Goal: Book appointment/travel/reservation

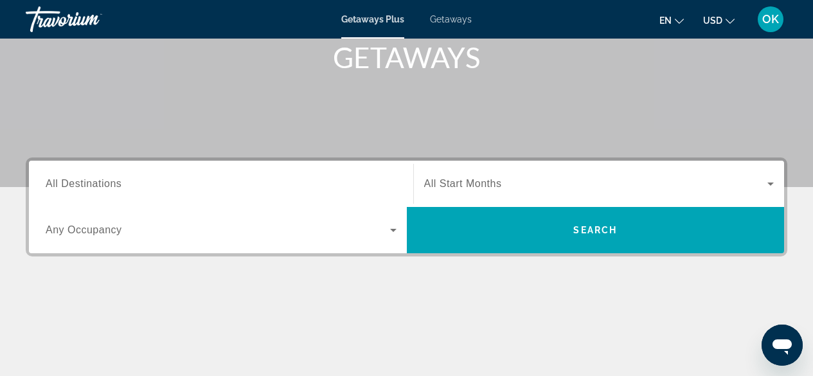
scroll to position [199, 0]
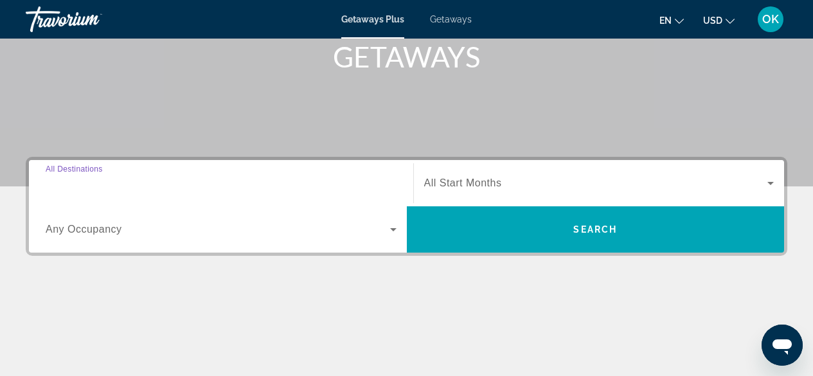
click at [132, 184] on input "Destination All Destinations" at bounding box center [221, 183] width 351 height 15
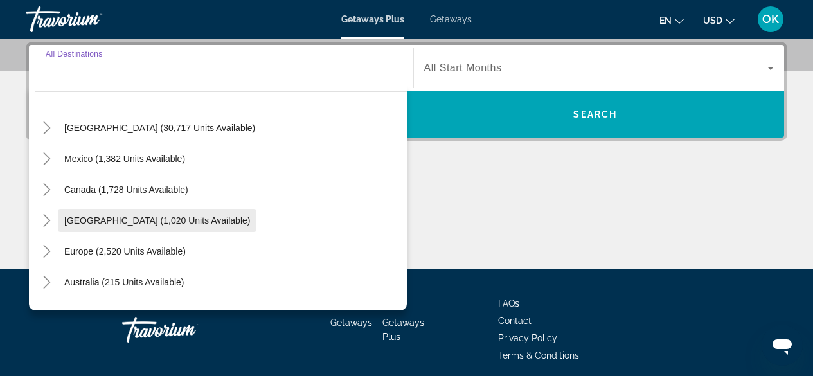
scroll to position [31, 0]
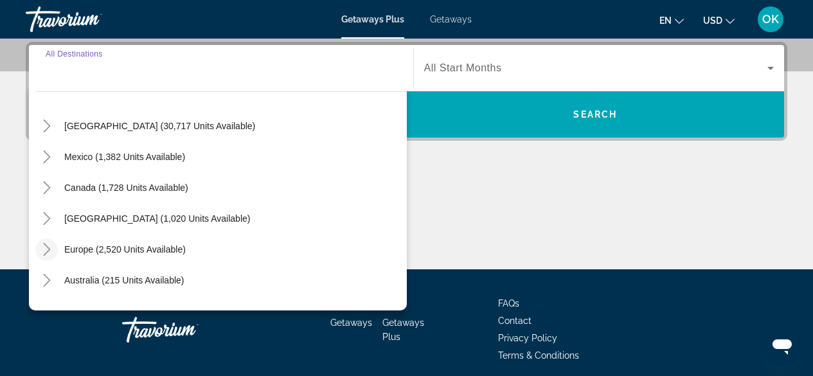
click at [51, 248] on icon "Toggle Europe (2,520 units available)" at bounding box center [46, 249] width 13 height 13
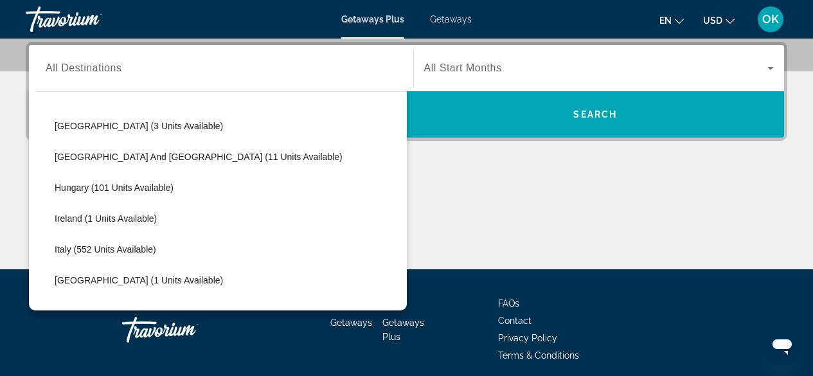
scroll to position [377, 0]
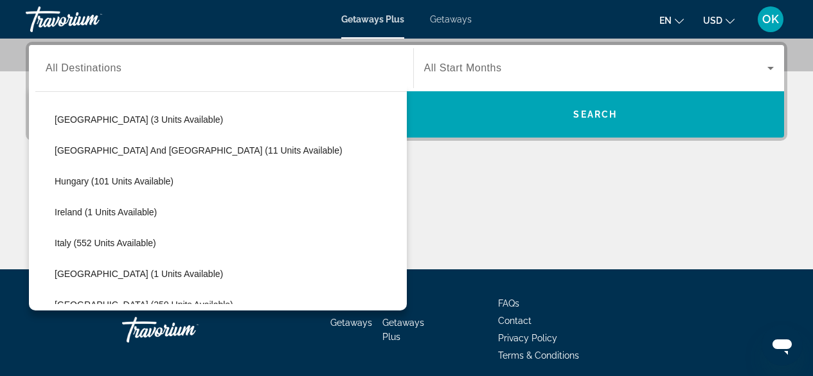
click at [125, 242] on span "Italy (552 units available)" at bounding box center [105, 243] width 101 height 10
type input "**********"
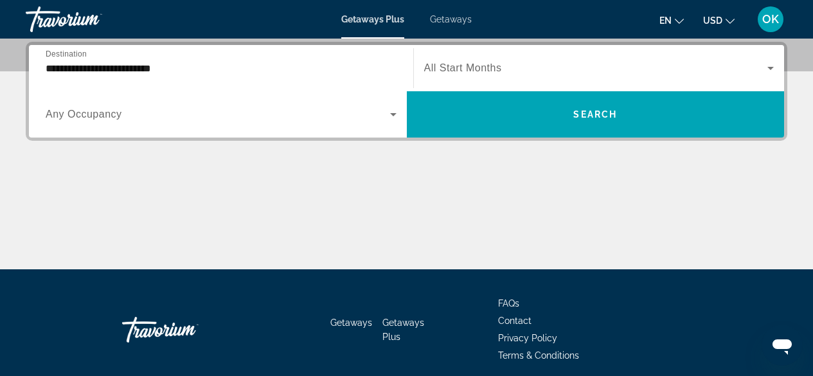
click at [181, 123] on div "Search widget" at bounding box center [221, 114] width 351 height 36
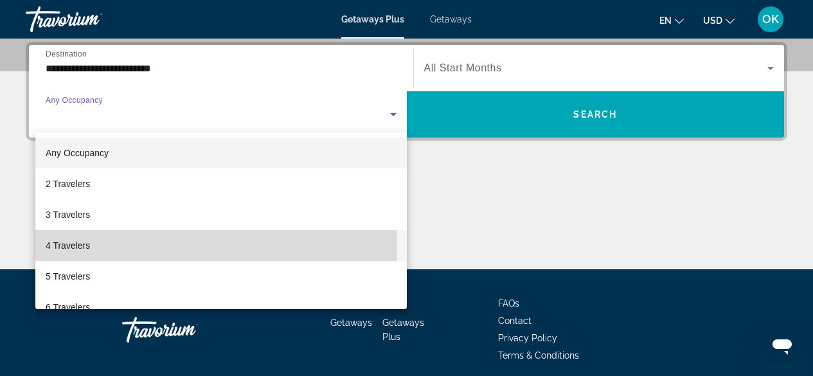
click at [145, 245] on mat-option "4 Travelers" at bounding box center [220, 245] width 371 height 31
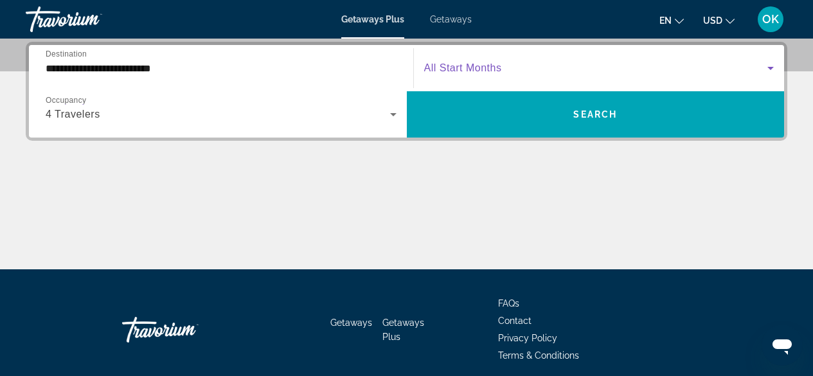
click at [511, 64] on span "Search widget" at bounding box center [596, 67] width 344 height 15
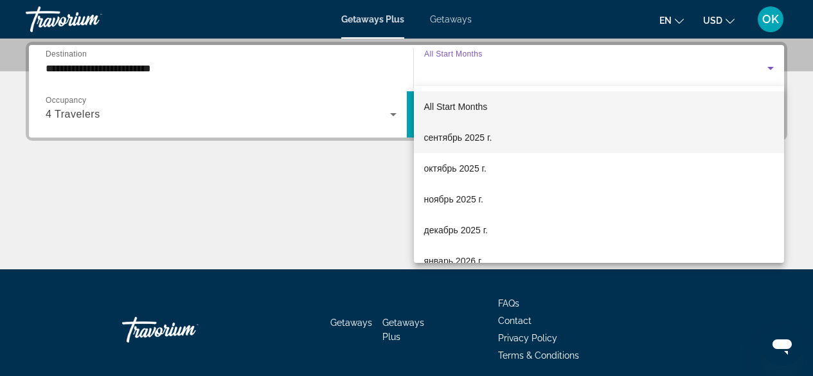
click at [452, 138] on span "сентябрь 2025 г." at bounding box center [458, 137] width 68 height 15
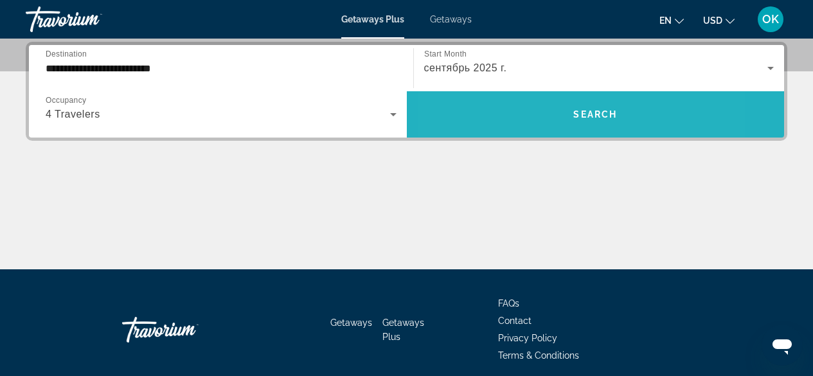
click at [520, 120] on span "Search widget" at bounding box center [596, 114] width 378 height 31
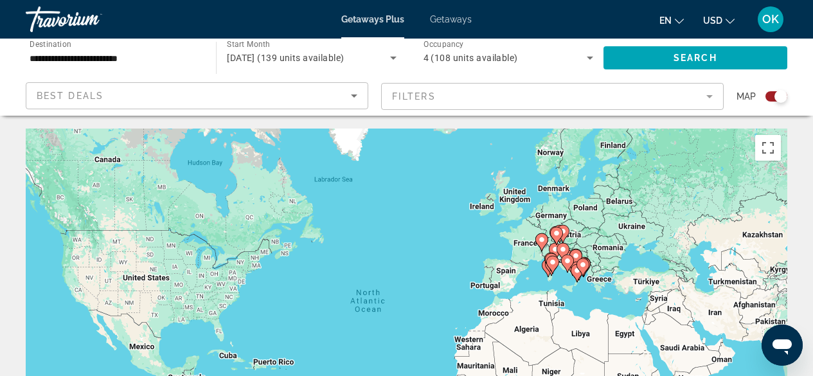
click at [443, 20] on span "Getaways" at bounding box center [451, 19] width 42 height 10
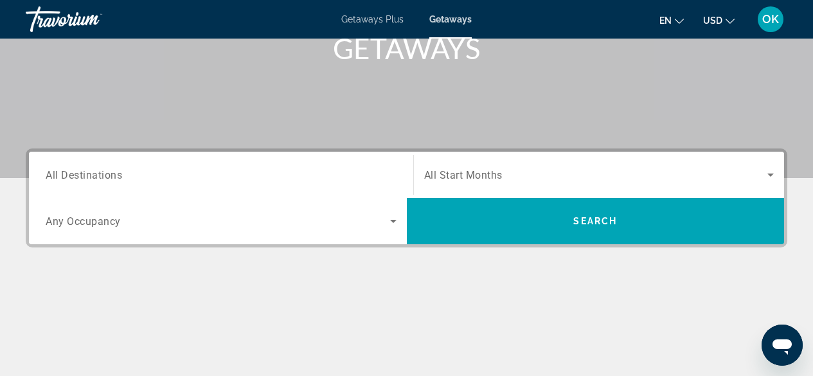
scroll to position [208, 0]
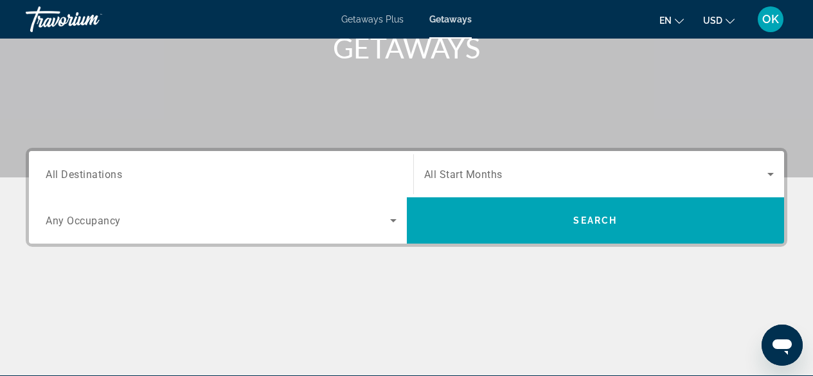
click at [216, 188] on div "Search widget" at bounding box center [221, 174] width 351 height 37
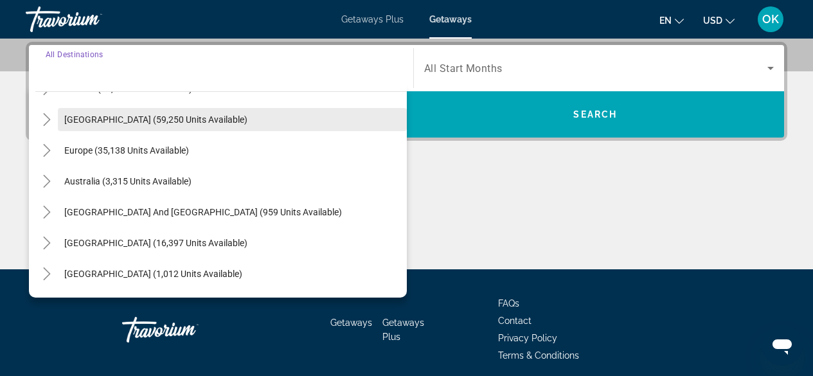
scroll to position [117, 0]
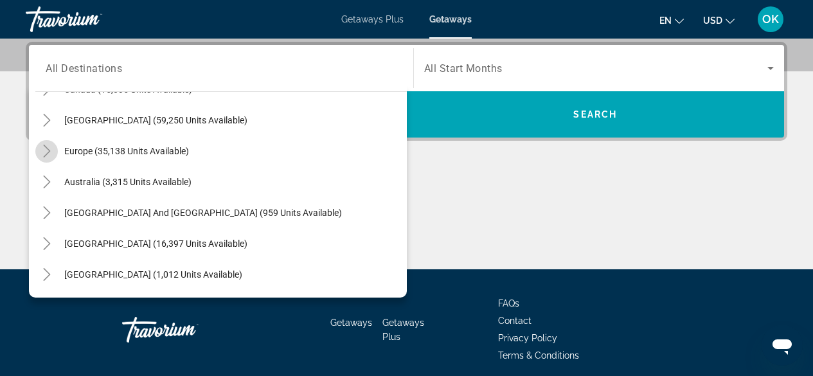
click at [44, 145] on icon "Toggle Europe (35,138 units available)" at bounding box center [46, 151] width 7 height 13
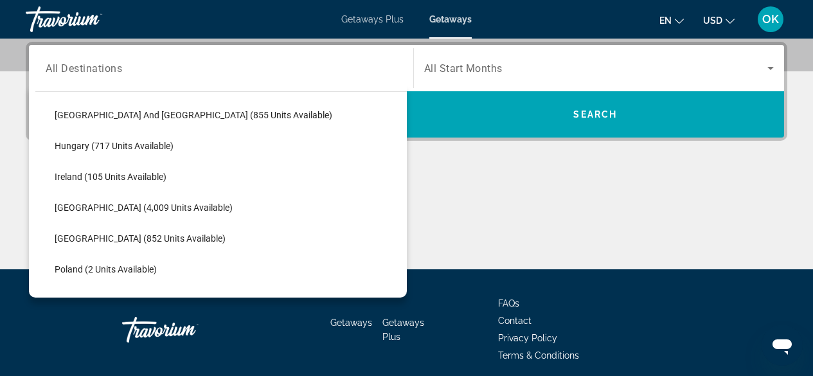
scroll to position [434, 0]
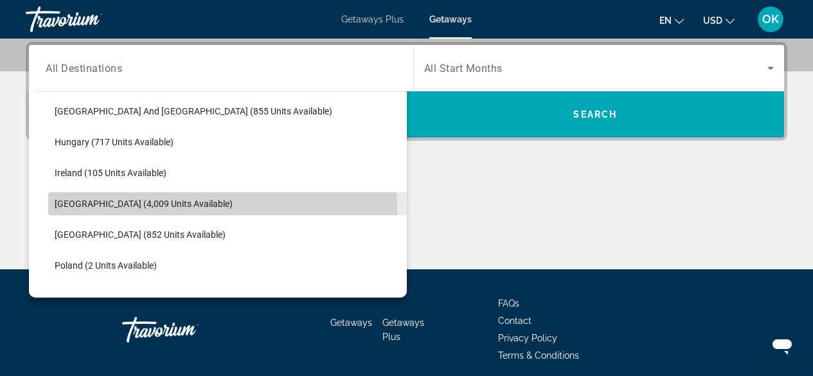
click at [148, 206] on span "[GEOGRAPHIC_DATA] (4,009 units available)" at bounding box center [144, 203] width 178 height 10
type input "**********"
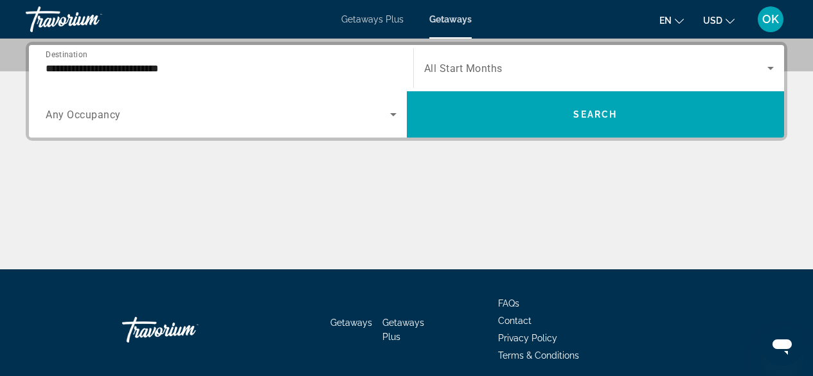
click at [263, 128] on div "Search widget" at bounding box center [221, 114] width 351 height 36
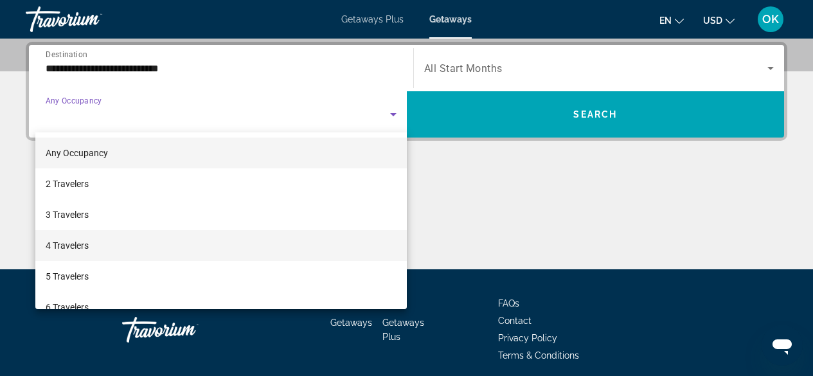
click at [214, 248] on mat-option "4 Travelers" at bounding box center [220, 245] width 371 height 31
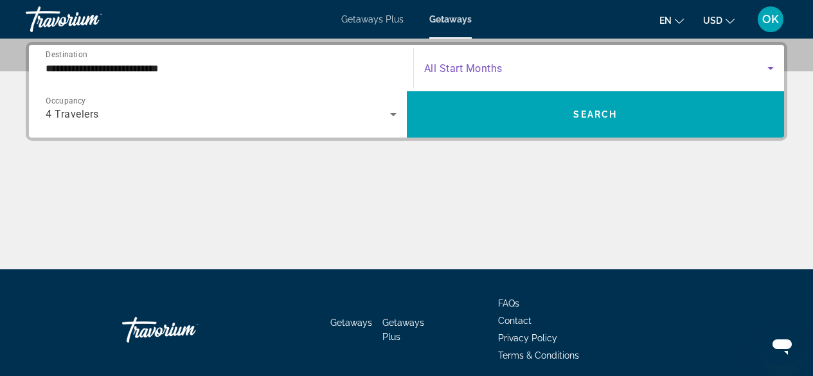
click at [527, 68] on span "Search widget" at bounding box center [596, 67] width 344 height 15
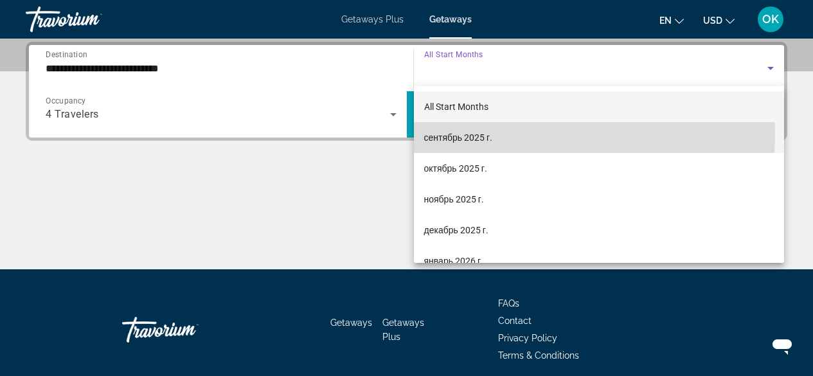
click at [466, 134] on span "сентябрь 2025 г." at bounding box center [458, 137] width 69 height 15
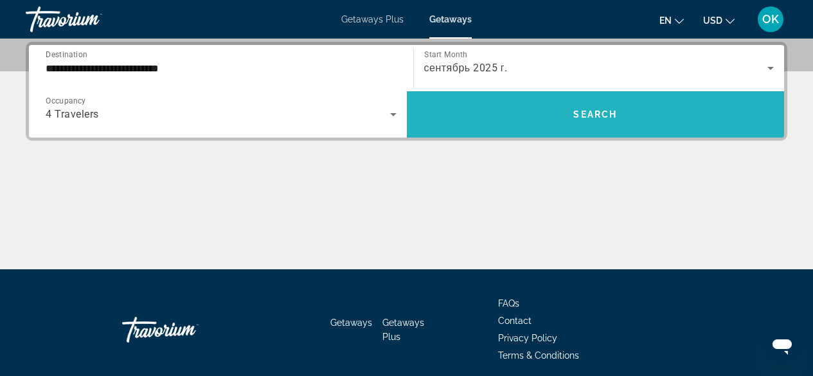
click at [506, 125] on span "Search widget" at bounding box center [596, 114] width 378 height 31
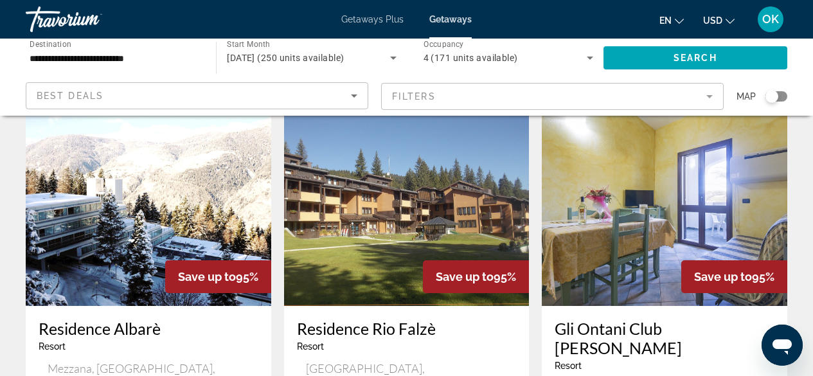
scroll to position [1486, 0]
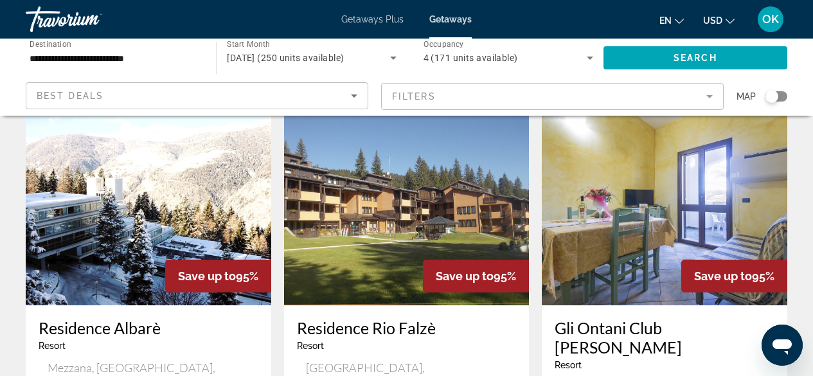
click at [144, 182] on img "Main content" at bounding box center [148, 203] width 245 height 206
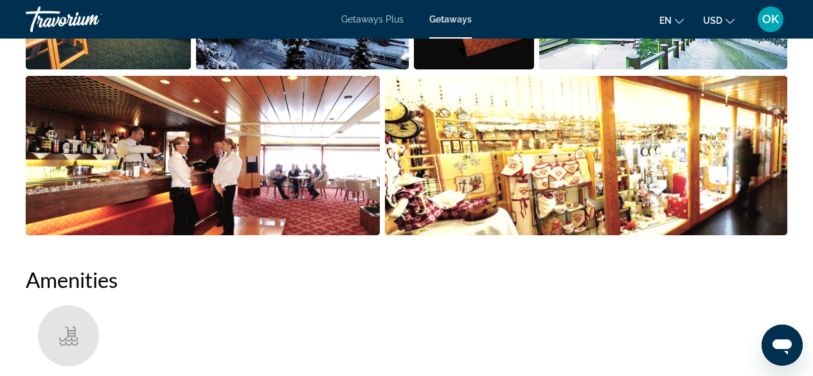
scroll to position [1013, 0]
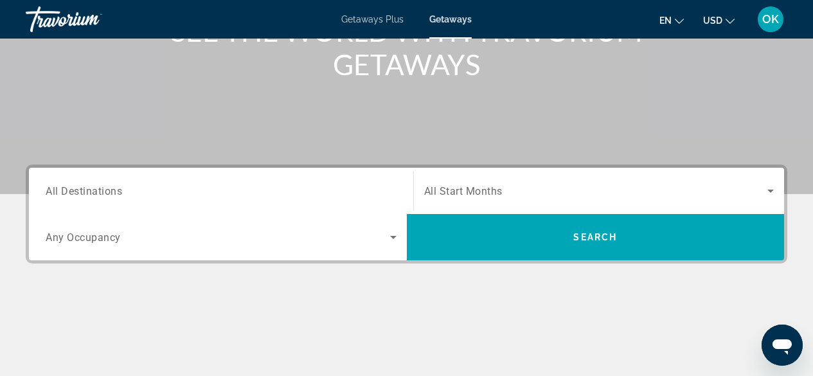
scroll to position [192, 0]
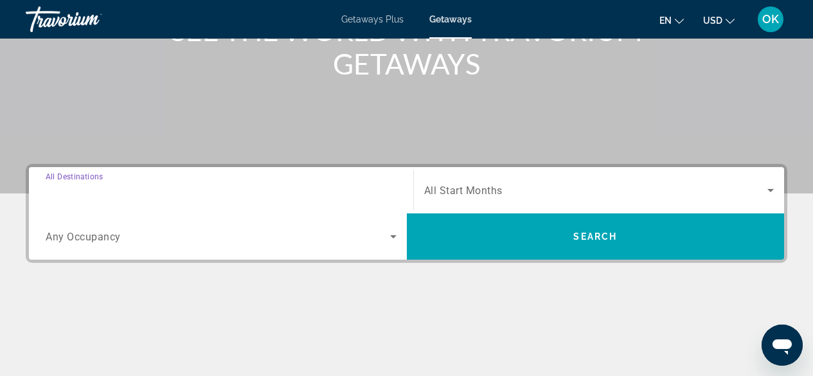
click at [180, 188] on input "Destination All Destinations" at bounding box center [221, 190] width 351 height 15
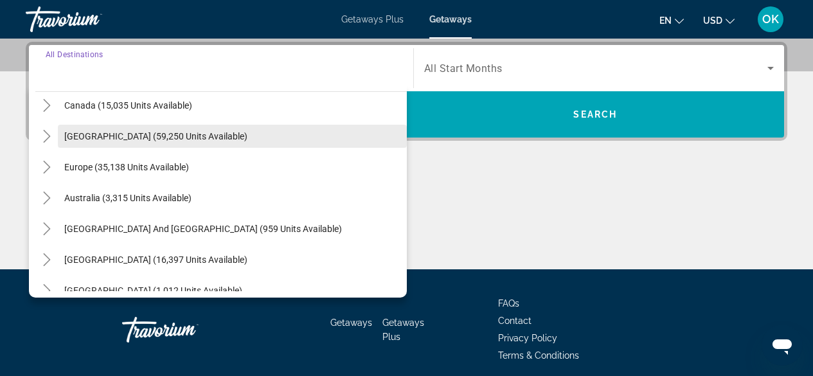
scroll to position [101, 0]
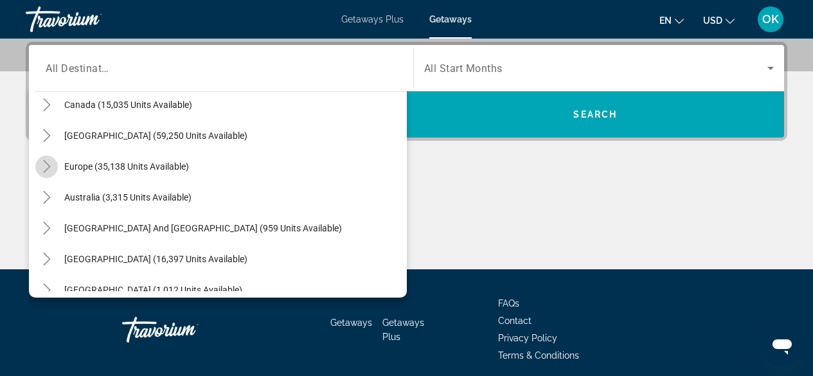
click at [48, 171] on icon "Toggle Europe (35,138 units available)" at bounding box center [46, 166] width 13 height 13
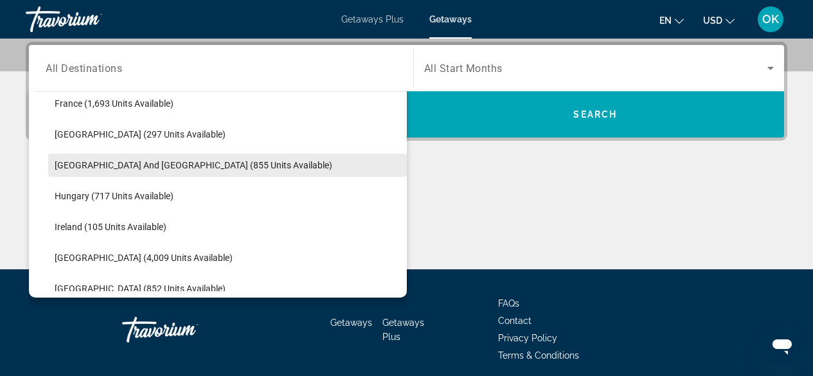
scroll to position [381, 0]
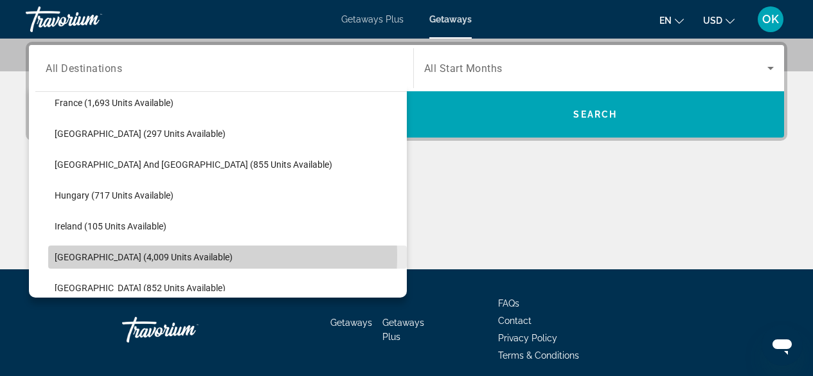
click at [81, 254] on span "[GEOGRAPHIC_DATA] (4,009 units available)" at bounding box center [144, 257] width 178 height 10
type input "**********"
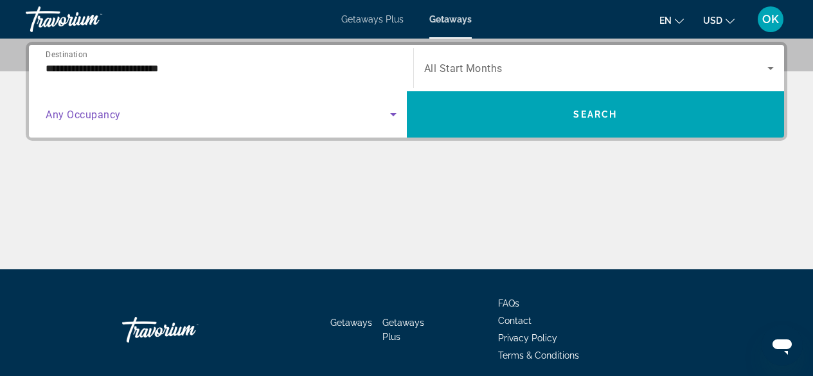
click at [154, 110] on span "Search widget" at bounding box center [218, 114] width 344 height 15
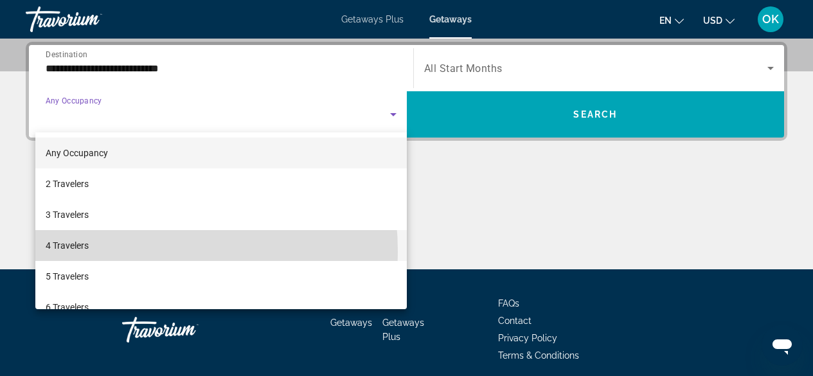
click at [99, 252] on mat-option "4 Travelers" at bounding box center [220, 245] width 371 height 31
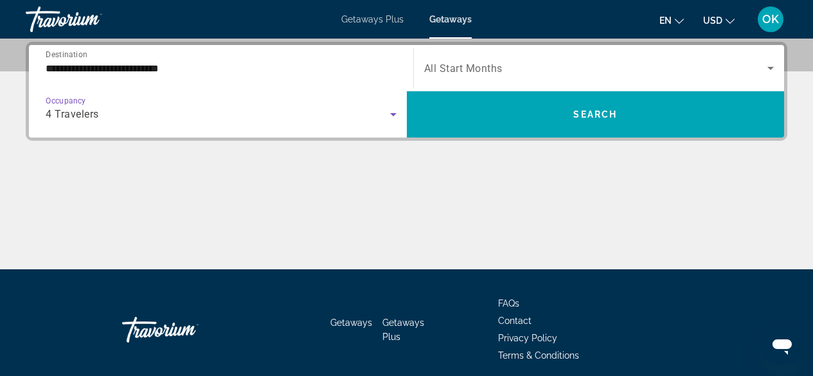
click at [143, 107] on div "4 Travelers" at bounding box center [218, 114] width 344 height 15
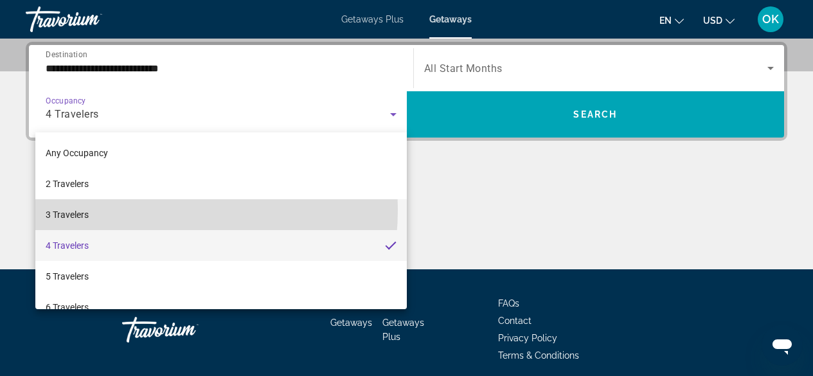
click at [130, 209] on mat-option "3 Travelers" at bounding box center [220, 214] width 371 height 31
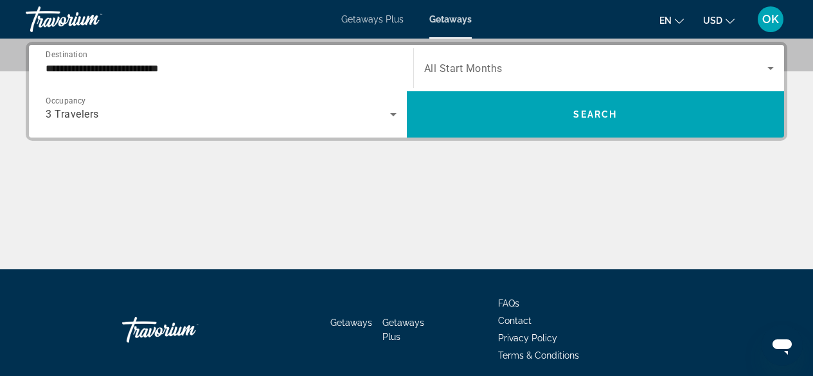
click at [478, 54] on div "Search widget" at bounding box center [599, 68] width 350 height 36
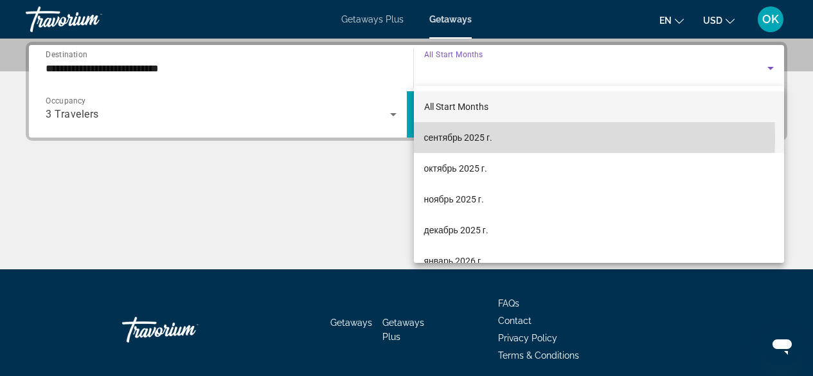
click at [451, 137] on span "сентябрь 2025 г." at bounding box center [458, 137] width 69 height 15
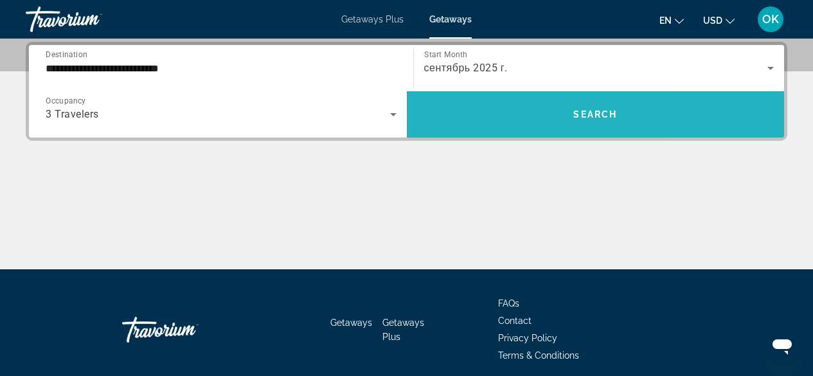
click at [481, 110] on span "Search widget" at bounding box center [596, 114] width 378 height 31
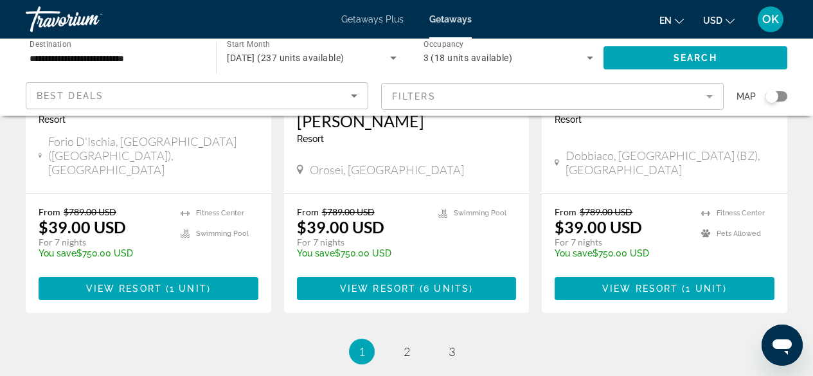
scroll to position [1739, 0]
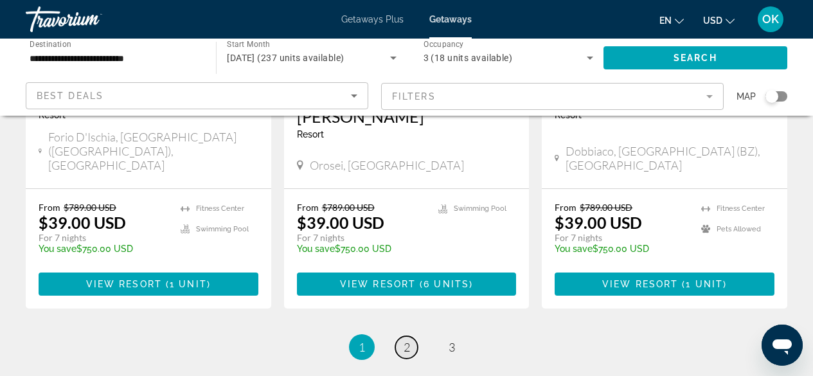
click at [405, 340] on span "2" at bounding box center [406, 347] width 6 height 14
